Goal: Task Accomplishment & Management: Manage account settings

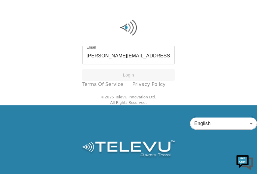
click at [250, 125] on body "Email [PERSON_NAME][EMAIL_ADDRESS][DOMAIN_NAME] Email Login Terms of Service Pr…" at bounding box center [128, 87] width 257 height 174
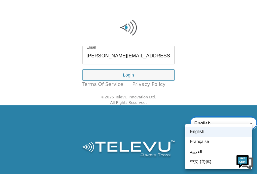
click at [234, 47] on div at bounding box center [128, 87] width 257 height 174
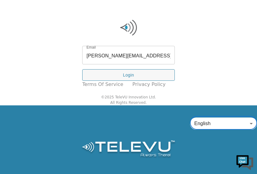
click at [143, 59] on input "[PERSON_NAME][EMAIL_ADDRESS][DOMAIN_NAME]" at bounding box center [128, 55] width 93 height 17
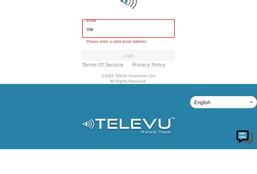
type input "m"
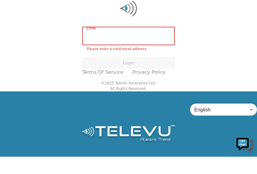
type input "M"
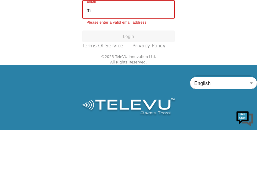
type input "mehan@me.com"
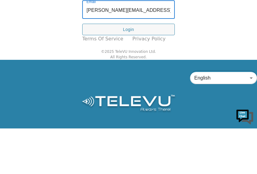
click at [125, 75] on button "Login" at bounding box center [128, 75] width 93 height 12
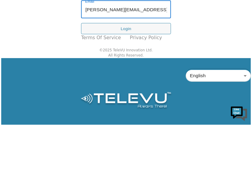
scroll to position [21, 0]
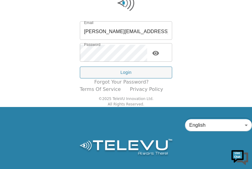
click at [126, 73] on button "Login" at bounding box center [126, 73] width 93 height 12
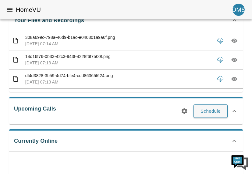
scroll to position [111, 0]
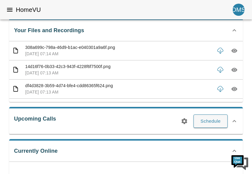
scroll to position [93, 0]
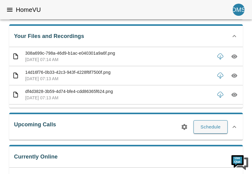
click at [42, 54] on p "308a699c-798a-46d9-b1ac-e040301a9a6f.png" at bounding box center [118, 53] width 186 height 6
click at [36, 58] on p "[DATE] 07:14 AM" at bounding box center [118, 60] width 186 height 6
click at [35, 58] on p "[DATE] 07:14 AM" at bounding box center [118, 60] width 186 height 6
click at [37, 57] on p "[DATE] 07:14 AM" at bounding box center [118, 60] width 186 height 6
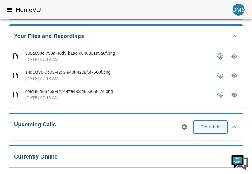
click at [16, 58] on icon at bounding box center [15, 57] width 7 height 8
click at [18, 58] on icon at bounding box center [15, 57] width 7 height 8
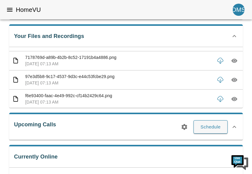
click at [32, 63] on p "[DATE] 07:13 AM" at bounding box center [118, 64] width 186 height 6
click at [16, 61] on icon at bounding box center [15, 61] width 7 height 8
click at [233, 61] on icon "button" at bounding box center [234, 61] width 2 height 2
click at [219, 63] on icon "button" at bounding box center [220, 62] width 3 height 4
click at [51, 63] on p "[DATE] 07:13 AM" at bounding box center [118, 64] width 186 height 6
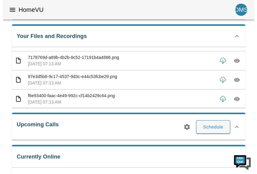
scroll to position [0, 0]
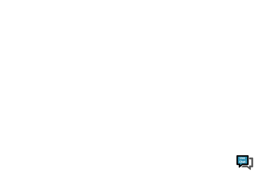
click at [210, 0] on html at bounding box center [128, 0] width 257 height 0
click at [243, 159] on img at bounding box center [245, 162] width 18 height 18
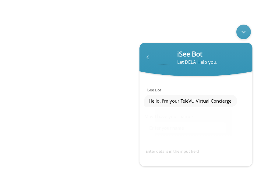
scroll to position [12, 0]
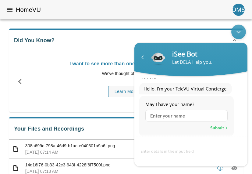
click at [40, 145] on p "308a699c-798a-46d9-b1ac-e040301a9a6f.png" at bounding box center [118, 146] width 186 height 6
click at [14, 151] on icon at bounding box center [15, 149] width 7 height 8
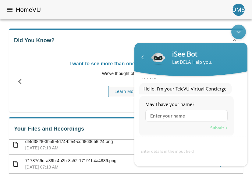
scroll to position [41, 0]
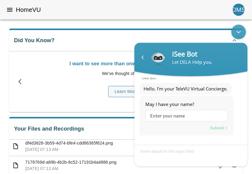
click at [20, 84] on icon "button" at bounding box center [19, 81] width 3 height 5
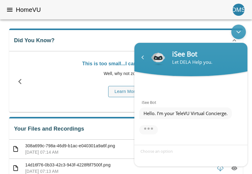
scroll to position [12, 0]
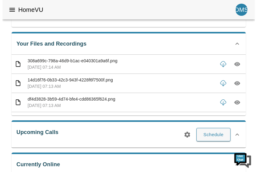
scroll to position [86, 0]
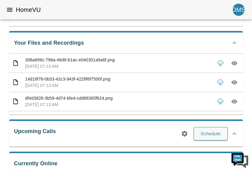
click at [154, 60] on p "308a699c-798a-46d9-b1ac-e040301a9a6f.png" at bounding box center [118, 60] width 187 height 6
click at [232, 64] on icon "button" at bounding box center [235, 63] width 6 height 4
click at [234, 63] on icon "button" at bounding box center [235, 63] width 2 height 2
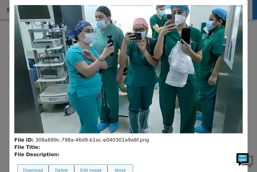
click at [33, 169] on button "Download" at bounding box center [32, 171] width 31 height 12
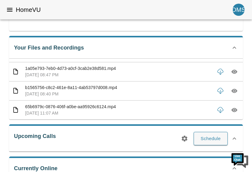
scroll to position [799, 0]
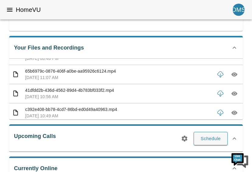
click at [31, 92] on p "41dfdd2b-436d-4562-89d4-4b783bf033f2.mp4" at bounding box center [118, 90] width 187 height 6
click at [232, 95] on icon "button" at bounding box center [235, 94] width 6 height 4
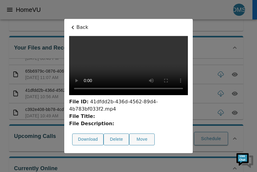
click at [77, 28] on p "Back" at bounding box center [128, 27] width 119 height 7
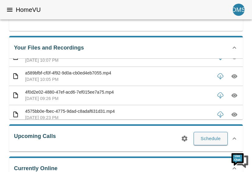
scroll to position [663, 0]
click at [44, 96] on p "[DATE] 09:26 PM" at bounding box center [118, 99] width 187 height 6
click at [232, 97] on icon "button" at bounding box center [235, 96] width 6 height 6
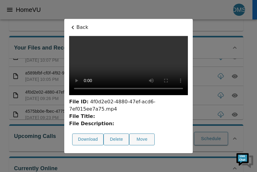
click at [75, 28] on icon at bounding box center [72, 27] width 7 height 7
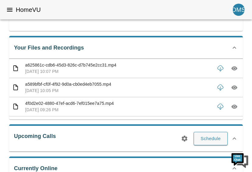
scroll to position [651, 0]
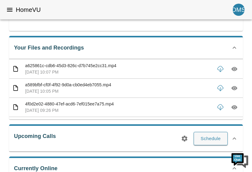
click at [50, 85] on p "a589bfbf-cf0f-4f92-9d0a-cb0ed4eb7055.mp4" at bounding box center [118, 85] width 187 height 6
click at [234, 88] on icon "button" at bounding box center [235, 88] width 2 height 2
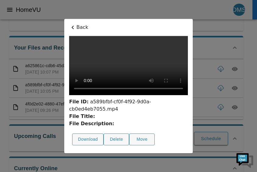
click at [73, 28] on icon at bounding box center [72, 27] width 7 height 7
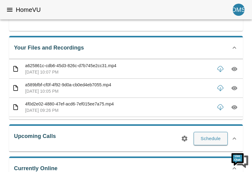
click at [235, 138] on icon at bounding box center [234, 138] width 7 height 7
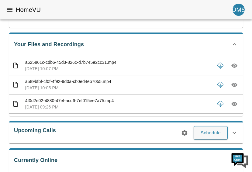
scroll to position [81, 0]
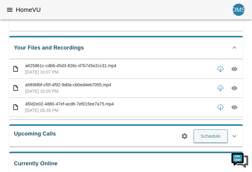
click at [12, 11] on icon "menu" at bounding box center [9, 10] width 5 height 4
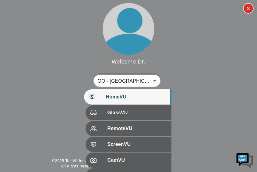
click at [93, 127] on div at bounding box center [98, 129] width 17 height 6
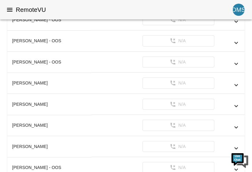
scroll to position [290, 0]
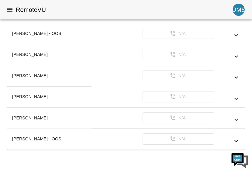
click at [11, 11] on icon "menu" at bounding box center [9, 9] width 7 height 7
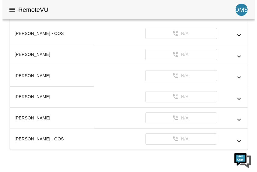
scroll to position [0, 0]
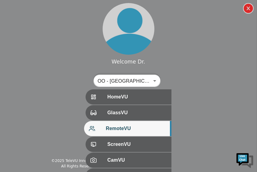
click at [148, 114] on span "GlassVU" at bounding box center [136, 112] width 59 height 7
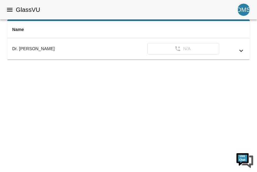
click at [241, 51] on icon "simple table" at bounding box center [240, 50] width 7 height 7
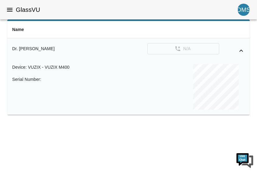
click at [242, 51] on icon "simple table" at bounding box center [240, 50] width 7 height 7
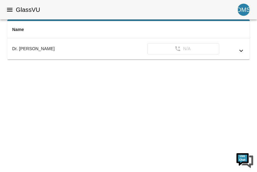
click at [15, 10] on button "menu" at bounding box center [10, 10] width 12 height 12
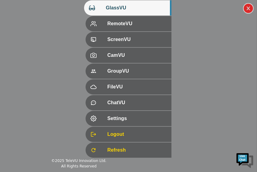
scroll to position [106, 0]
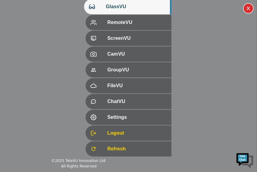
click at [110, 133] on span "Logout" at bounding box center [136, 133] width 59 height 7
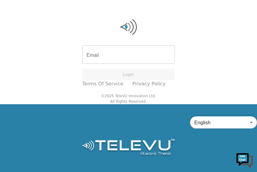
click at [107, 58] on input "Email" at bounding box center [128, 55] width 93 height 17
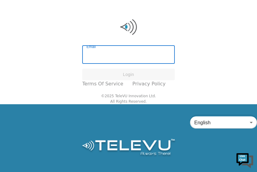
click at [27, 25] on div "Email Email Login Terms of Service Privacy Policy © 2025 TeleVU Innovation Ltd.…" at bounding box center [128, 52] width 257 height 104
